Goal: Find contact information: Find contact information

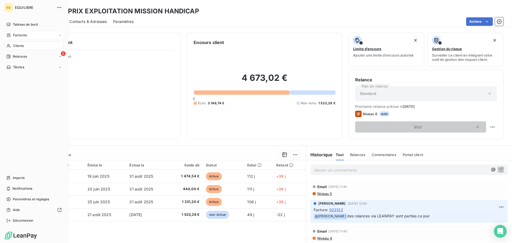
click at [14, 34] on span "Factures" at bounding box center [20, 35] width 14 height 5
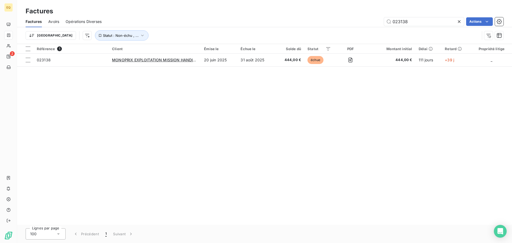
drag, startPoint x: 412, startPoint y: 23, endPoint x: 382, endPoint y: 14, distance: 31.0
click at [382, 14] on div "Factures Factures Avoirs Opérations Diverses 023138 Actions Trier Statut : Non-…" at bounding box center [264, 22] width 495 height 44
type input "024024"
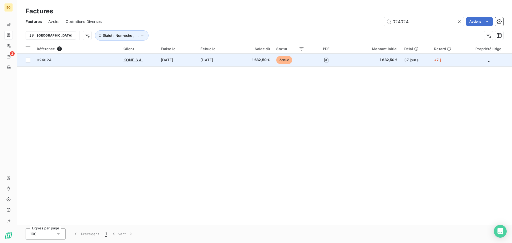
click at [102, 55] on td "024024" at bounding box center [77, 60] width 87 height 13
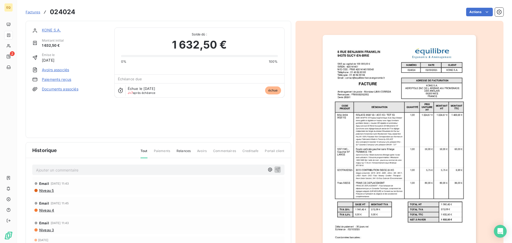
click at [47, 30] on link "KONE S.A." at bounding box center [51, 30] width 19 height 5
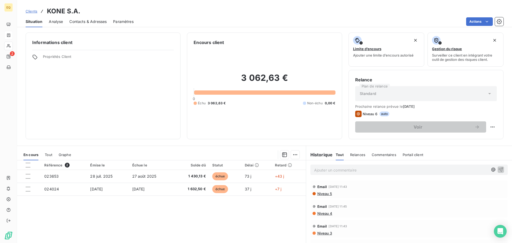
click at [95, 22] on span "Contacts & Adresses" at bounding box center [87, 21] width 37 height 5
